Goal: Information Seeking & Learning: Get advice/opinions

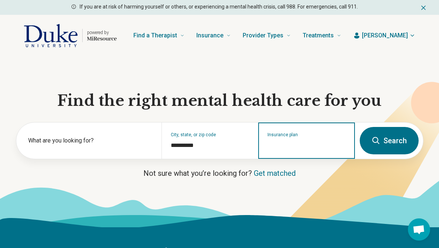
click at [290, 147] on input "Insurance plan" at bounding box center [306, 145] width 78 height 9
click at [279, 176] on div "DSHIP" at bounding box center [275, 172] width 33 height 15
type input "*****"
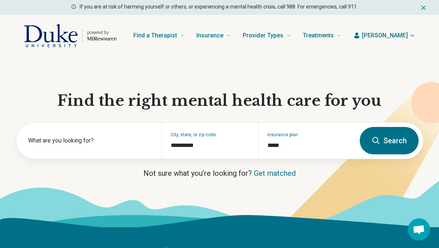
click at [376, 133] on button "Search" at bounding box center [388, 140] width 59 height 27
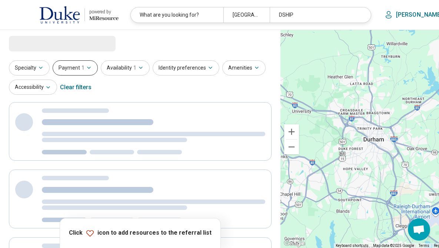
select select "***"
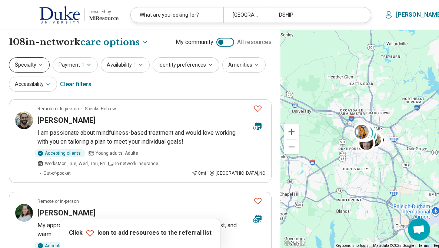
click at [23, 63] on button "Specialty" at bounding box center [29, 64] width 41 height 15
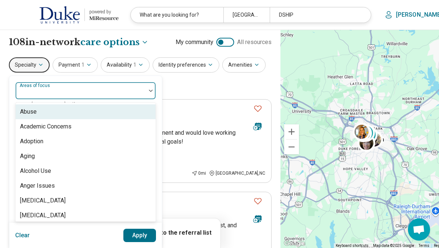
click at [32, 84] on div "Areas of focus" at bounding box center [85, 91] width 141 height 18
type input "****"
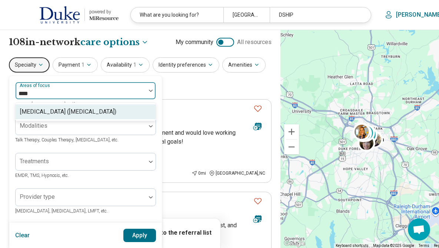
click at [37, 109] on div "[MEDICAL_DATA] ([MEDICAL_DATA])" at bounding box center [68, 111] width 96 height 9
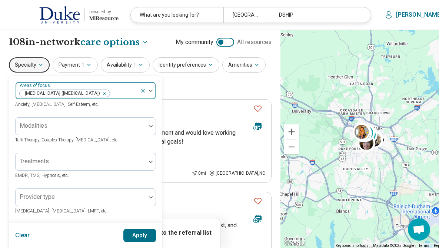
click at [79, 87] on div "[MEDICAL_DATA] ([MEDICAL_DATA])" at bounding box center [78, 91] width 124 height 16
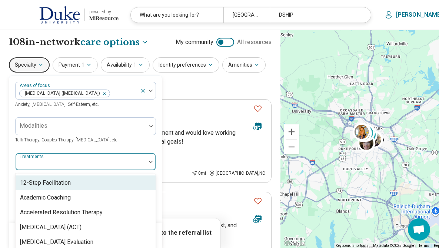
click at [38, 164] on div "Treatments" at bounding box center [85, 162] width 141 height 18
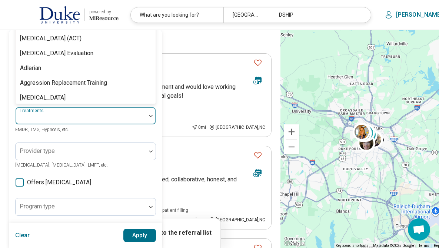
scroll to position [47, 0]
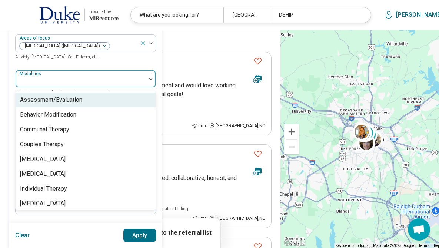
click at [48, 81] on div at bounding box center [81, 82] width 124 height 10
click at [48, 98] on div "Assessment/Evaluation" at bounding box center [51, 100] width 62 height 9
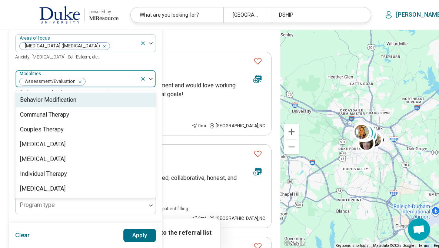
click at [96, 71] on div "Assessment/Evaluation" at bounding box center [78, 79] width 124 height 16
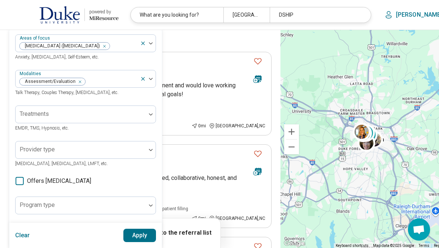
click at [145, 238] on button "Apply" at bounding box center [139, 235] width 33 height 13
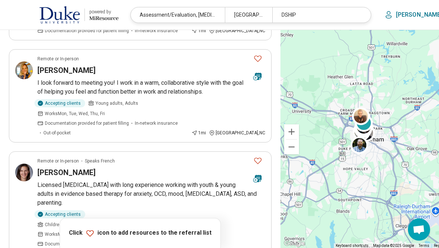
scroll to position [148, 0]
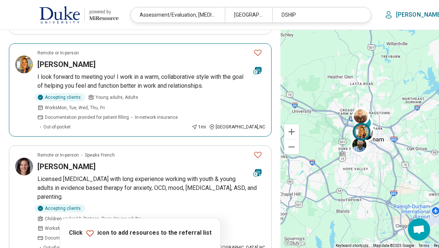
click at [254, 51] on icon "Favorite" at bounding box center [257, 53] width 7 height 6
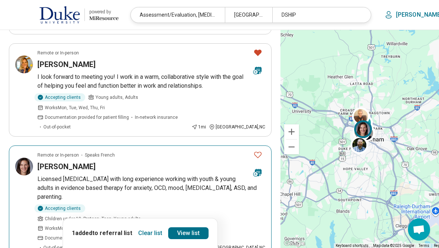
click at [253, 150] on icon "Favorite" at bounding box center [257, 154] width 9 height 9
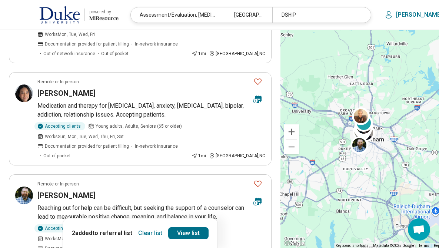
scroll to position [345, 0]
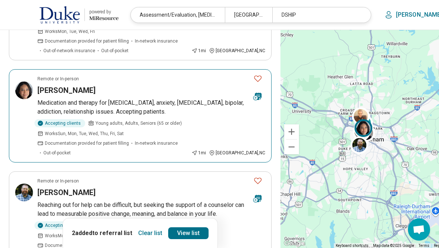
click at [253, 74] on icon "Favorite" at bounding box center [257, 78] width 9 height 9
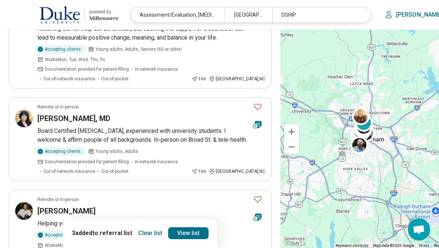
scroll to position [525, 0]
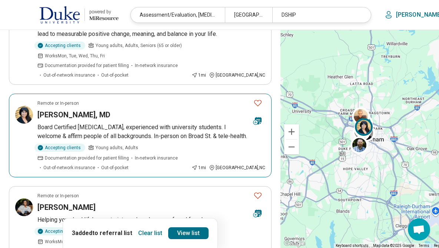
click at [254, 100] on icon "Favorite" at bounding box center [257, 103] width 7 height 6
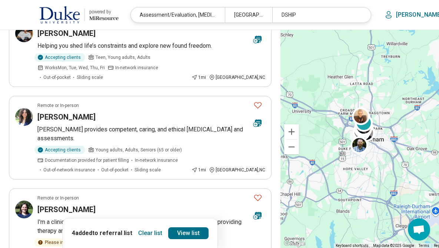
scroll to position [707, 0]
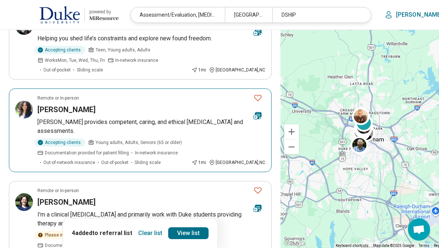
click at [254, 95] on icon "Favorite" at bounding box center [257, 98] width 7 height 6
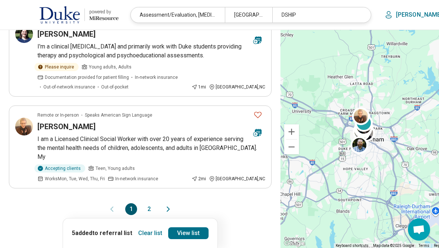
scroll to position [902, 0]
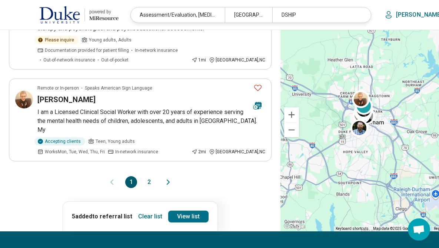
click at [143, 176] on button "2" at bounding box center [149, 182] width 12 height 12
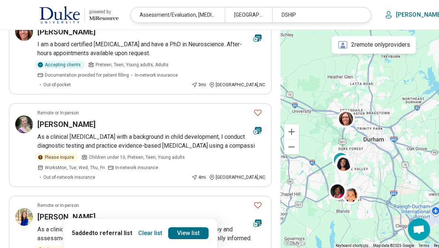
scroll to position [90, 0]
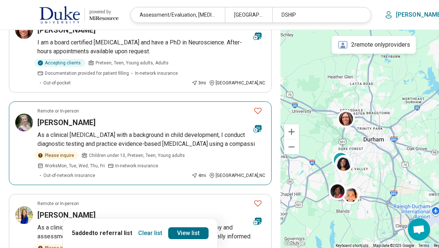
click at [253, 110] on icon "Favorite" at bounding box center [257, 110] width 9 height 9
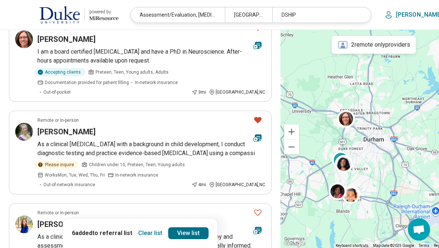
scroll to position [80, 0]
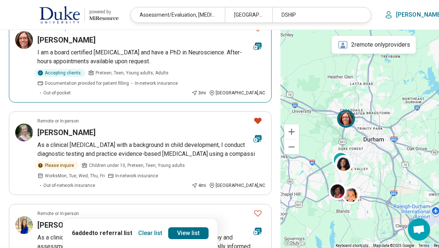
click at [254, 31] on icon "Favorite" at bounding box center [257, 28] width 7 height 6
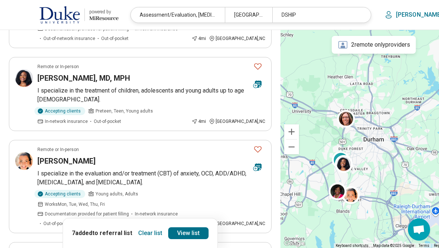
scroll to position [433, 0]
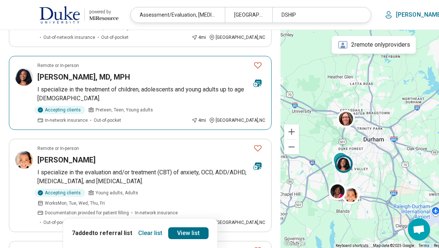
click at [253, 70] on icon "Favorite" at bounding box center [257, 65] width 9 height 9
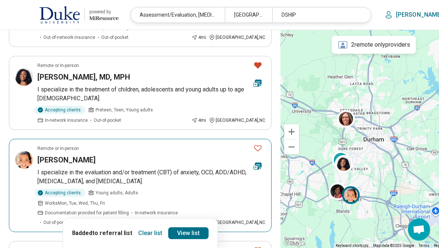
click at [253, 153] on icon "Favorite" at bounding box center [257, 148] width 9 height 9
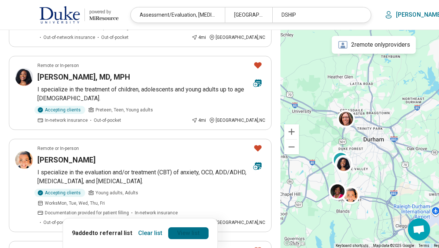
click at [192, 233] on link "View list" at bounding box center [188, 233] width 40 height 12
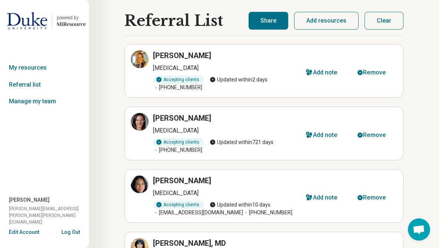
click at [272, 16] on button "Share" at bounding box center [268, 21] width 40 height 18
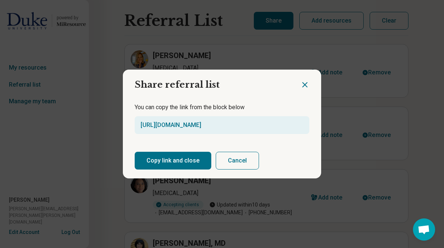
click at [158, 163] on button "Copy link and close" at bounding box center [173, 161] width 77 height 18
